Goal: Information Seeking & Learning: Find contact information

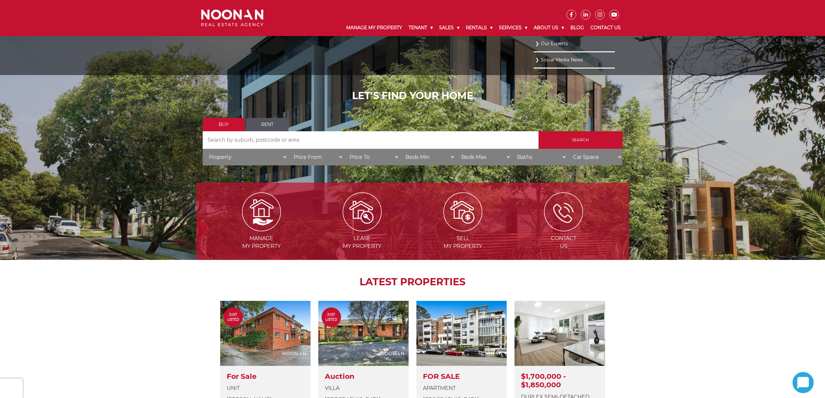
click at [548, 45] on link "Our Experts" at bounding box center [574, 43] width 78 height 9
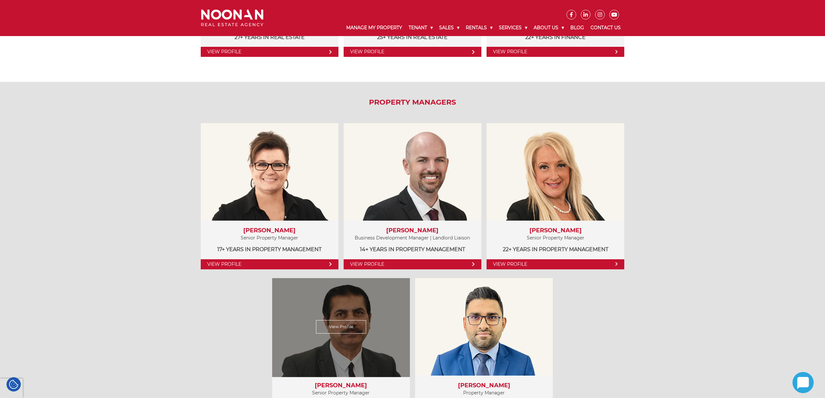
scroll to position [346, 0]
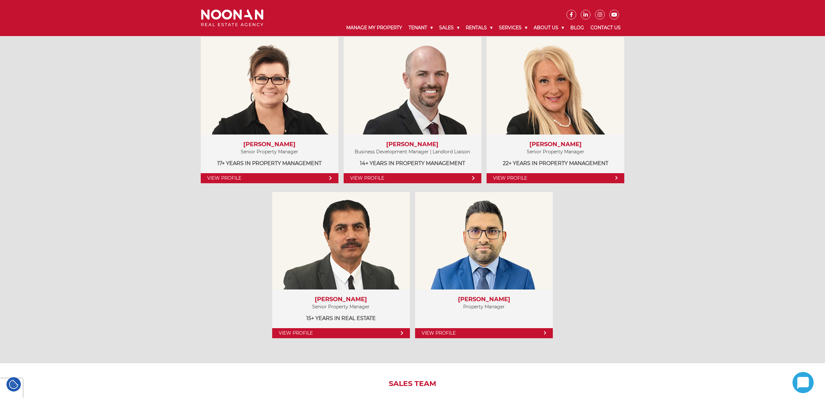
click at [674, 275] on div "Property Managers View Profile [PERSON_NAME] Senior Property Manager 17+ years …" at bounding box center [412, 179] width 825 height 367
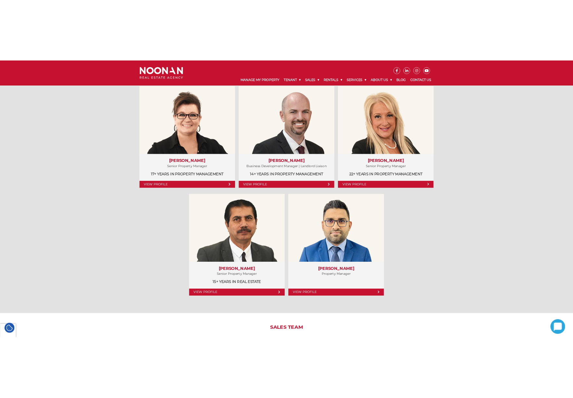
scroll to position [303, 0]
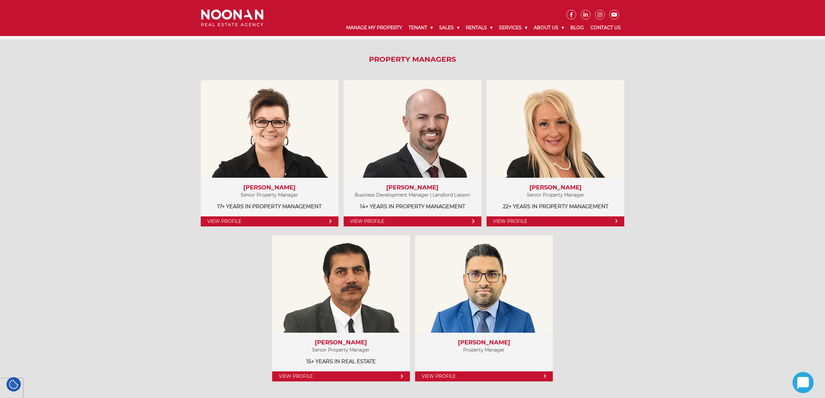
drag, startPoint x: 6, startPoint y: 193, endPoint x: 168, endPoint y: 307, distance: 198.3
click at [6, 194] on div "Property Managers View Profile Amela Sowinski Senior Property Manager 17+ years…" at bounding box center [412, 222] width 825 height 367
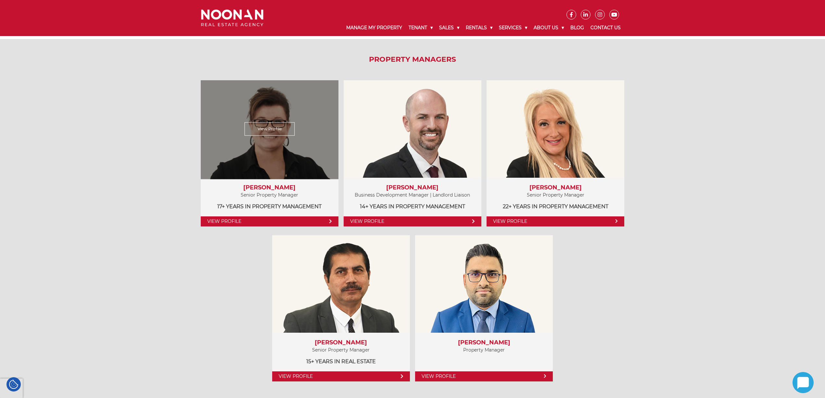
click at [286, 194] on p "Senior Property Manager" at bounding box center [269, 195] width 125 height 8
click at [266, 194] on p "Senior Property Manager" at bounding box center [269, 195] width 125 height 8
click at [269, 186] on h3 "Amela Sowinski" at bounding box center [269, 187] width 125 height 7
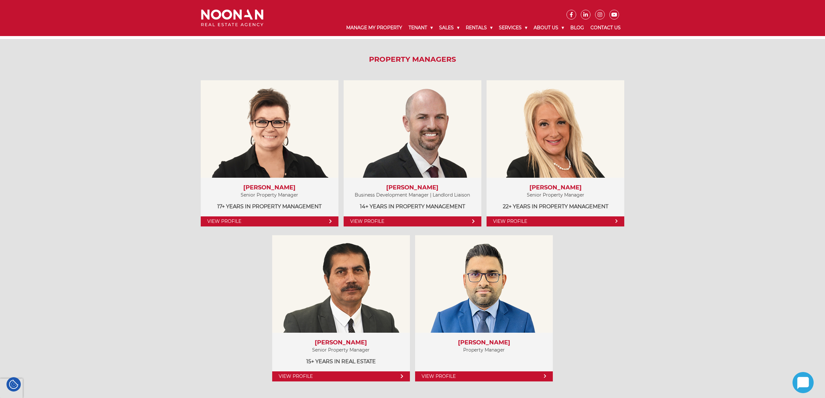
click at [250, 266] on div "Property Managers View Profile Amela Sowinski Senior Property Manager 17+ years…" at bounding box center [412, 222] width 433 height 367
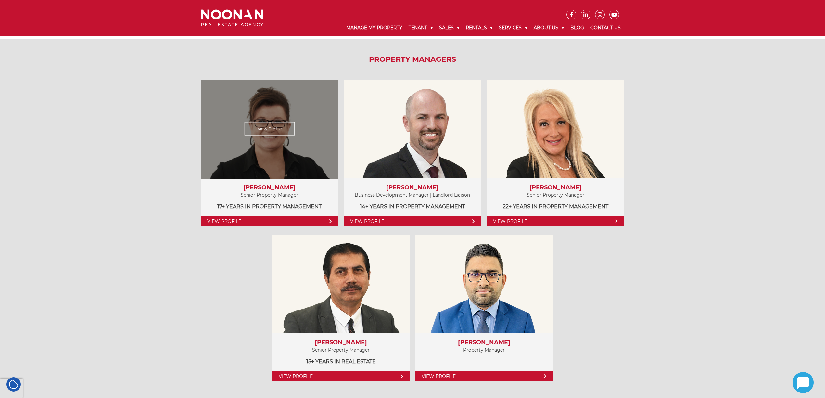
click at [300, 203] on p "17+ years in Property Management" at bounding box center [269, 206] width 125 height 8
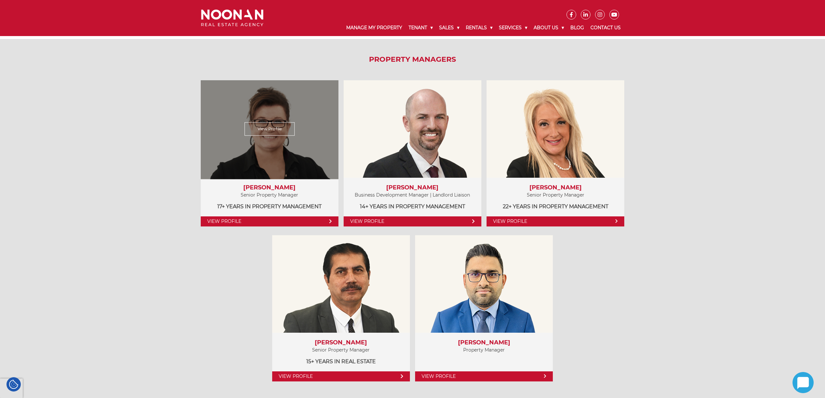
click at [300, 203] on p "17+ years in Property Management" at bounding box center [269, 206] width 125 height 8
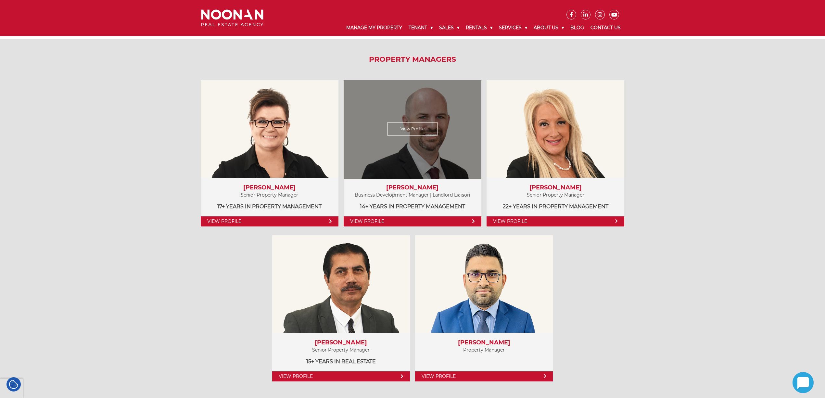
click at [430, 198] on p "Business Development Manager | Landlord Liaison" at bounding box center [412, 195] width 125 height 8
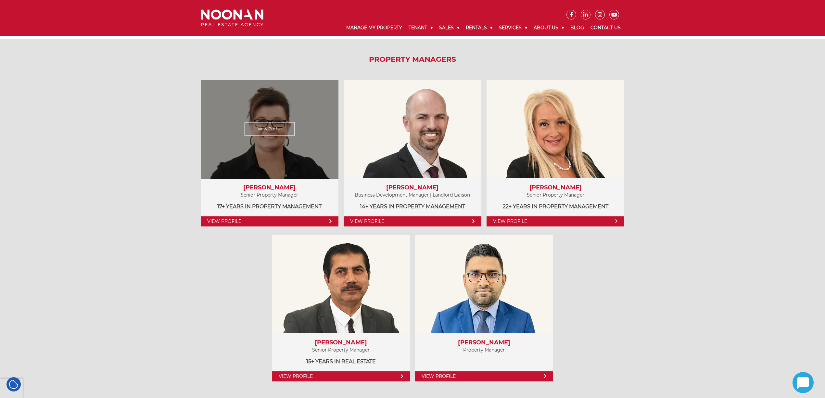
click at [277, 203] on p "17+ years in Property Management" at bounding box center [269, 206] width 125 height 8
click at [309, 200] on div "Amela Sowinski Senior Property Manager 17+ years in Property Management" at bounding box center [270, 198] width 138 height 40
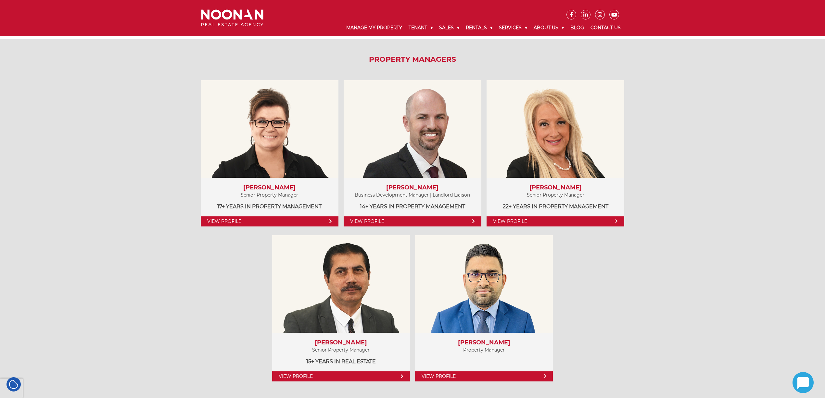
click at [222, 270] on div "Property Managers View Profile Amela Sowinski Senior Property Manager 17+ years…" at bounding box center [412, 222] width 433 height 367
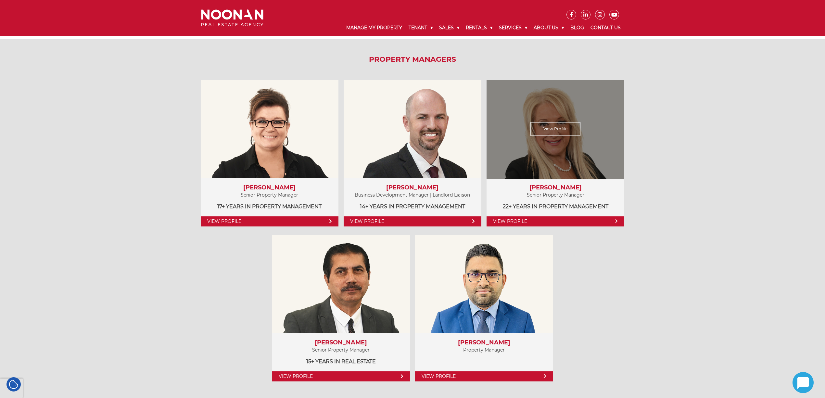
drag, startPoint x: 525, startPoint y: 187, endPoint x: 593, endPoint y: 186, distance: 67.6
click at [593, 186] on h3 "Anna Stratikopoulos" at bounding box center [555, 187] width 125 height 7
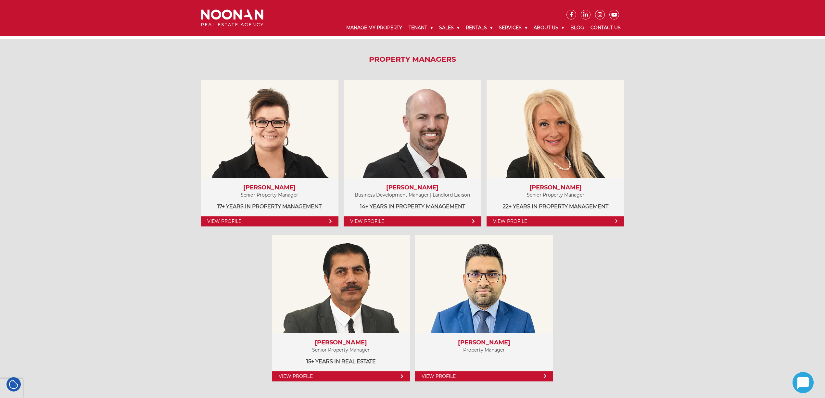
click at [631, 199] on div "Property Managers View Profile Amela Sowinski Senior Property Manager 17+ years…" at bounding box center [412, 222] width 825 height 367
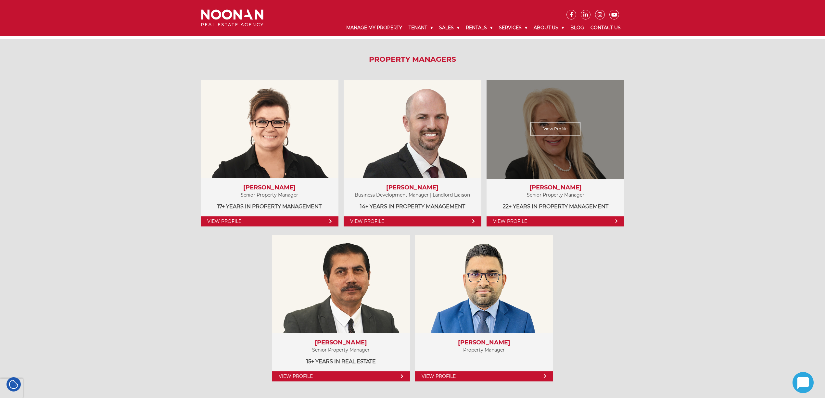
click at [535, 186] on h3 "Anna Stratikopoulos" at bounding box center [555, 187] width 125 height 7
click at [560, 203] on p "22+ years in Property Management" at bounding box center [555, 206] width 125 height 8
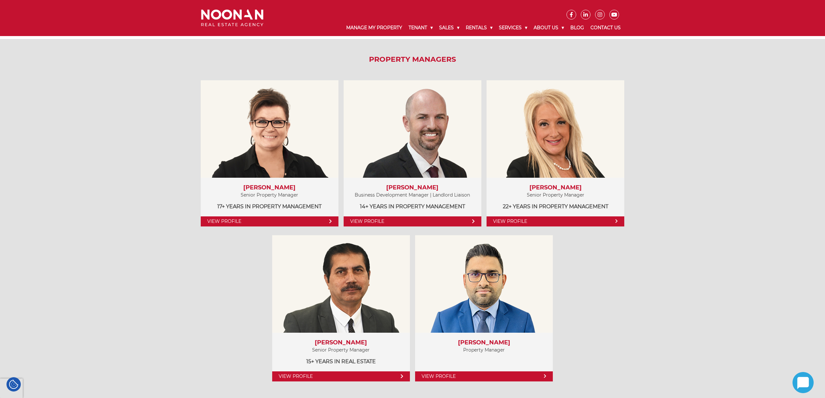
click at [200, 259] on div "Property Managers View Profile Amela Sowinski Senior Property Manager 17+ years…" at bounding box center [412, 222] width 433 height 367
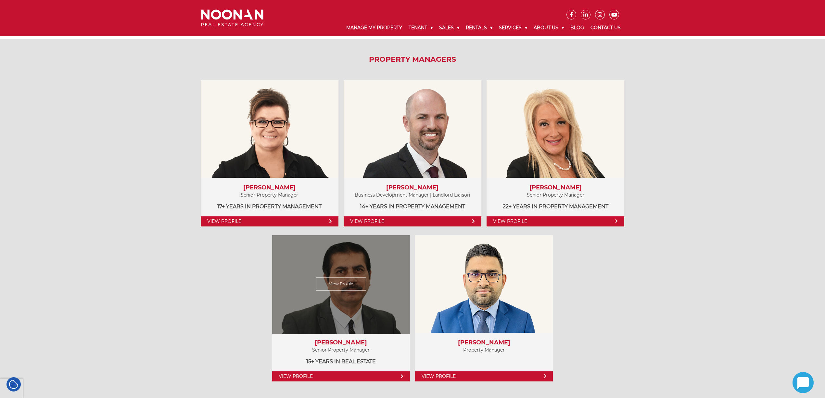
click at [340, 344] on h3 "Vidhan Verma" at bounding box center [341, 342] width 125 height 7
click at [376, 350] on p "Senior Property Manager" at bounding box center [341, 350] width 125 height 8
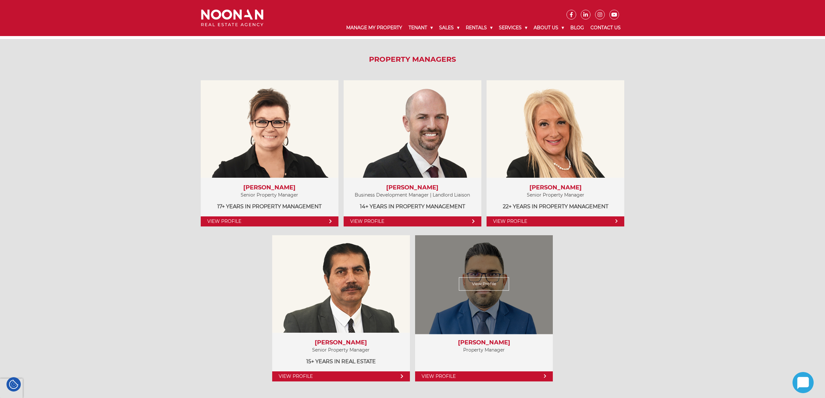
click at [480, 346] on p "Property Manager" at bounding box center [484, 350] width 125 height 8
click at [479, 342] on h3 "Sanjay Bhusal" at bounding box center [484, 342] width 125 height 7
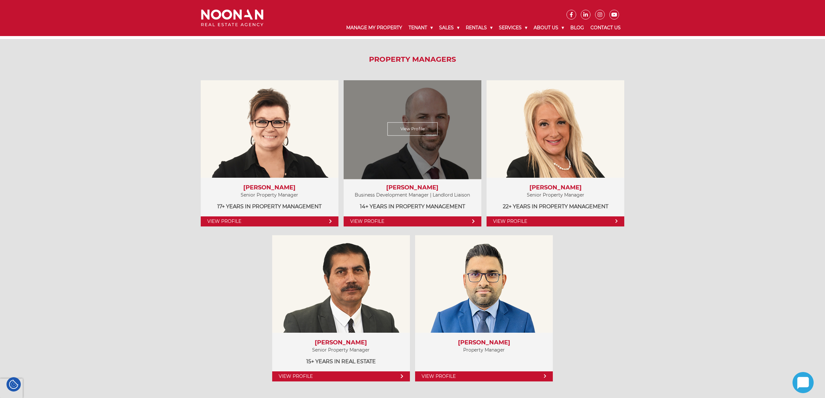
click at [411, 191] on p "Business Development Manager | Landlord Liaison" at bounding box center [412, 195] width 125 height 8
click at [408, 186] on h3 "Chris Wright" at bounding box center [412, 187] width 125 height 7
click at [410, 188] on h3 "Chris Wright" at bounding box center [412, 187] width 125 height 7
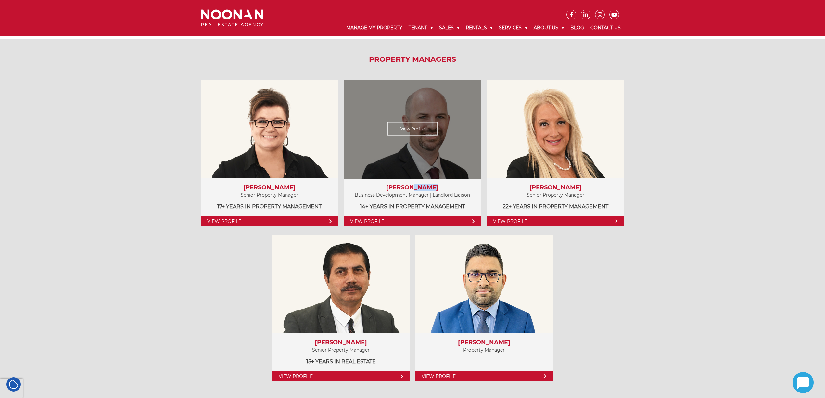
click at [410, 188] on h3 "Chris Wright" at bounding box center [412, 187] width 125 height 7
click at [409, 187] on h3 "Chris Wright" at bounding box center [412, 187] width 125 height 7
click at [409, 186] on h3 "Chris Wright" at bounding box center [412, 187] width 125 height 7
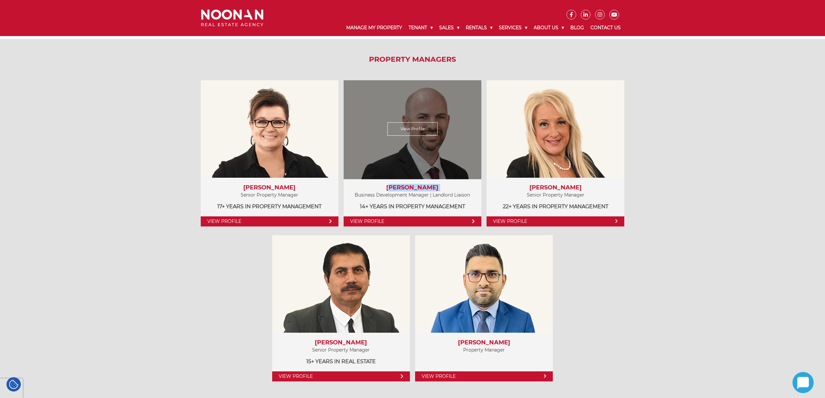
click at [410, 189] on h3 "Chris Wright" at bounding box center [412, 187] width 125 height 7
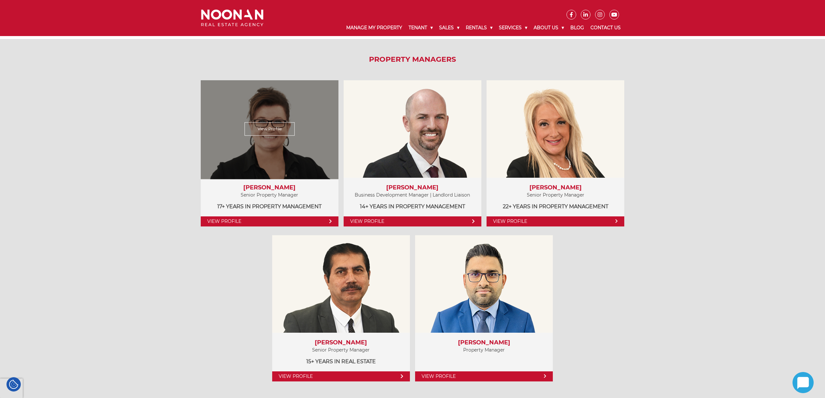
drag, startPoint x: 413, startPoint y: 198, endPoint x: 332, endPoint y: 144, distance: 97.6
click at [412, 198] on p "Business Development Manager | Landlord Liaison" at bounding box center [412, 195] width 125 height 8
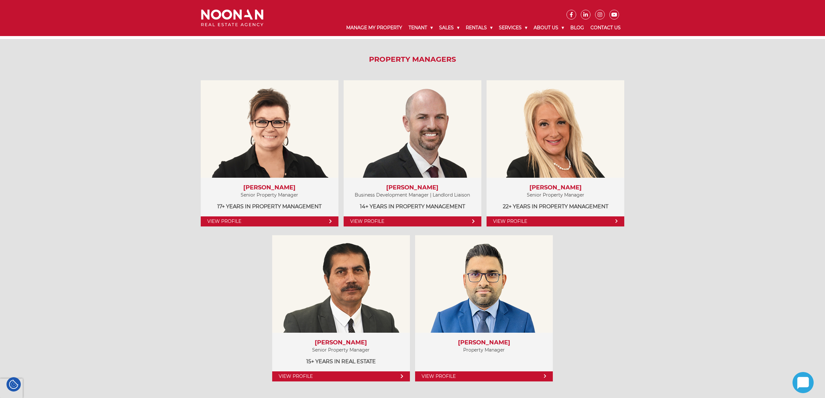
drag, startPoint x: 103, startPoint y: 96, endPoint x: 175, endPoint y: 7, distance: 114.6
click at [103, 95] on div "Property Managers View Profile Amela Sowinski Senior Property Manager 17+ years…" at bounding box center [412, 222] width 825 height 367
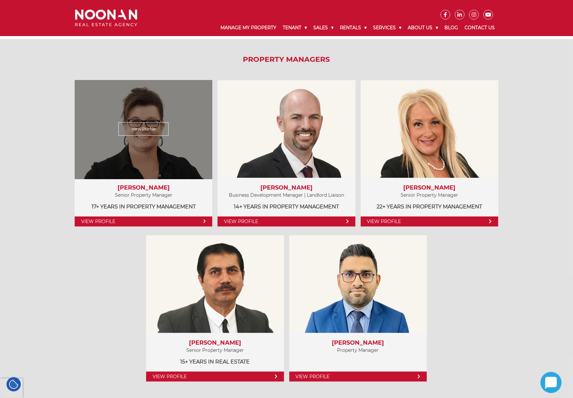
click at [131, 191] on p "Senior Property Manager" at bounding box center [143, 195] width 125 height 8
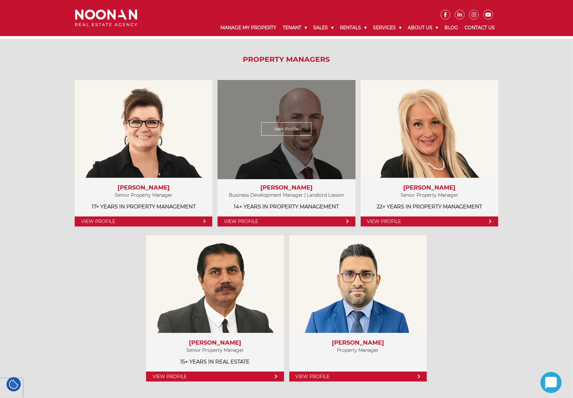
click at [285, 187] on h3 "Chris Wright" at bounding box center [286, 187] width 125 height 7
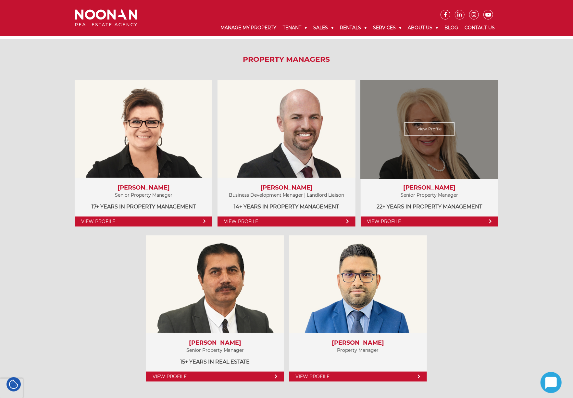
click at [439, 194] on p "Senior Property Manager" at bounding box center [429, 195] width 125 height 8
click at [437, 193] on p "Senior Property Manager" at bounding box center [429, 195] width 125 height 8
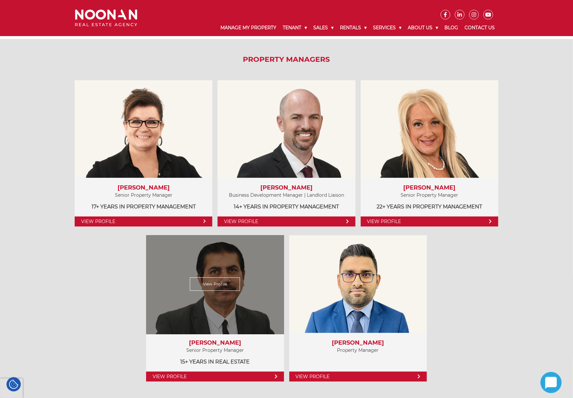
click at [195, 347] on p "Senior Property Manager" at bounding box center [215, 350] width 125 height 8
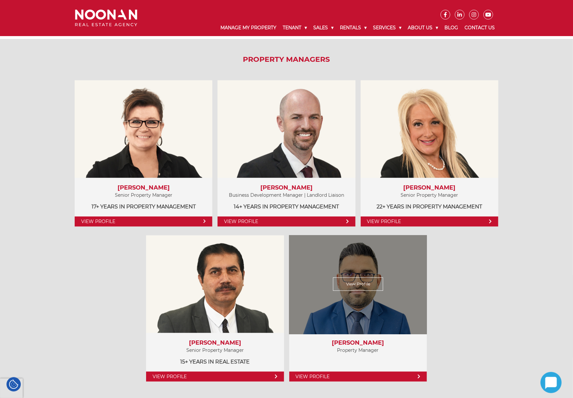
drag, startPoint x: 345, startPoint y: 345, endPoint x: 412, endPoint y: 369, distance: 71.5
click at [345, 345] on h3 "Sanjay Bhusal" at bounding box center [358, 342] width 125 height 7
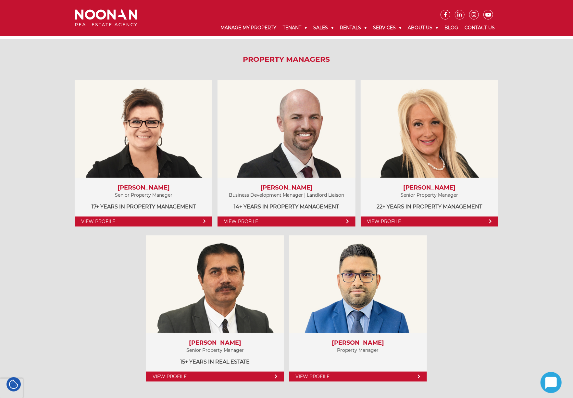
click at [501, 354] on div "Property Managers View Profile Amela Sowinski Senior Property Manager 17+ years…" at bounding box center [286, 222] width 433 height 367
